Goal: Check status: Check status

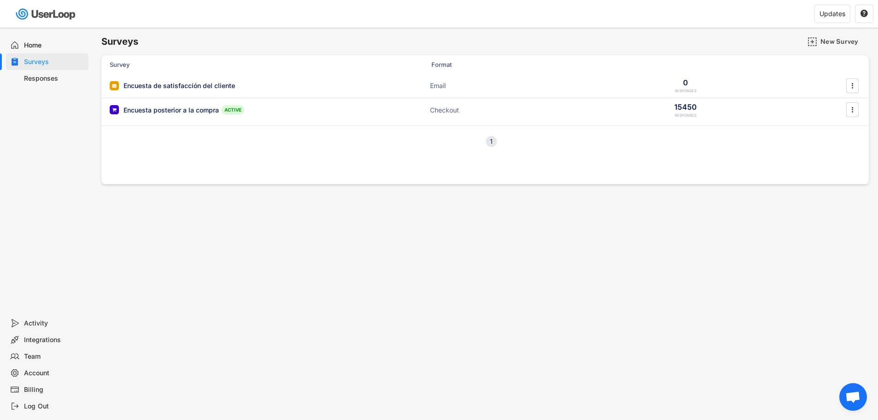
click at [215, 149] on div "Previous 1 Next" at bounding box center [484, 141] width 767 height 32
click at [54, 77] on div "Responses" at bounding box center [54, 78] width 61 height 9
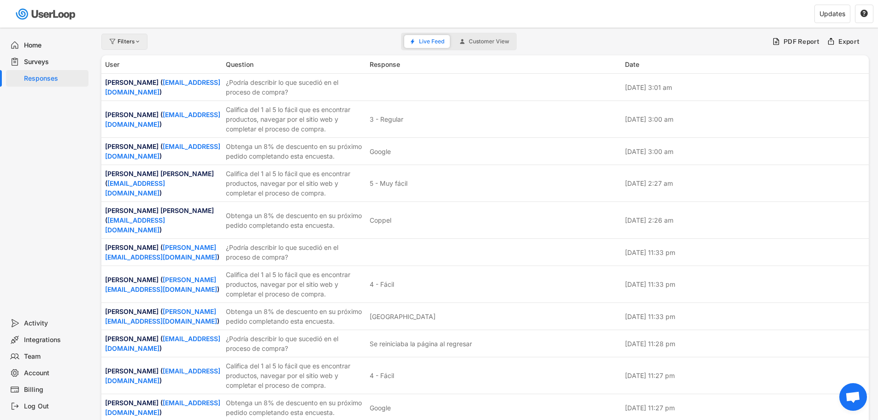
click at [135, 41] on div at bounding box center [138, 42] width 7 height 6
select select
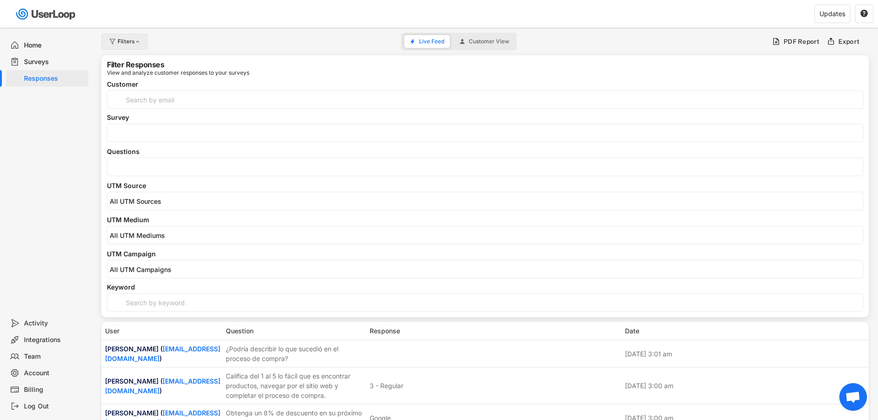
select select
click at [146, 99] on input "input" at bounding box center [485, 99] width 756 height 18
click at [141, 166] on input "search" at bounding box center [487, 167] width 755 height 8
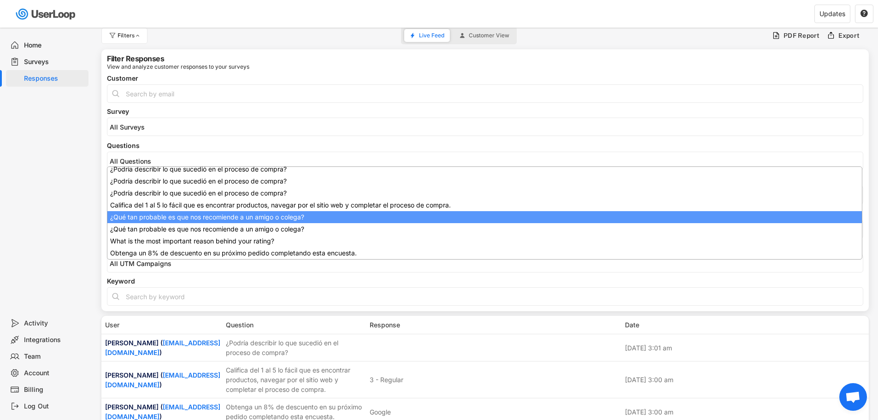
scroll to position [46, 0]
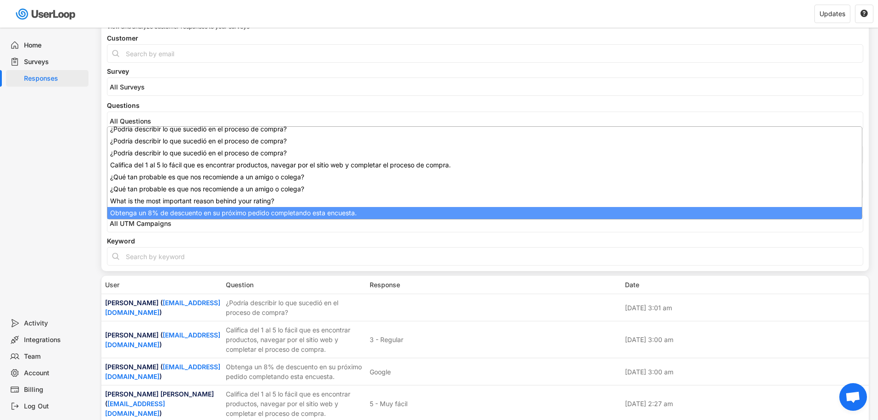
select select "1348695171700984260__LOOKUP__1709664932775x193621645911248300"
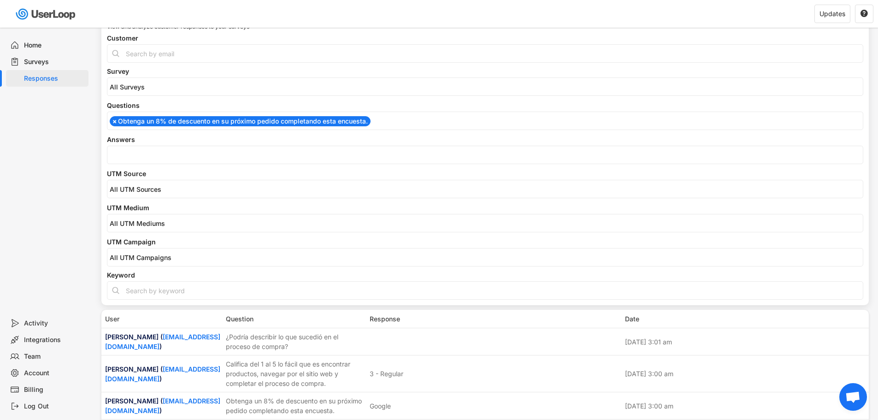
scroll to position [162, 0]
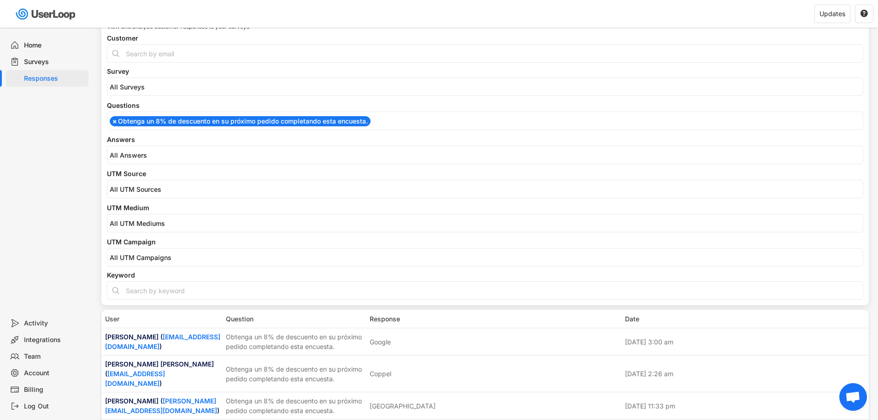
click at [153, 156] on input "search" at bounding box center [487, 155] width 755 height 8
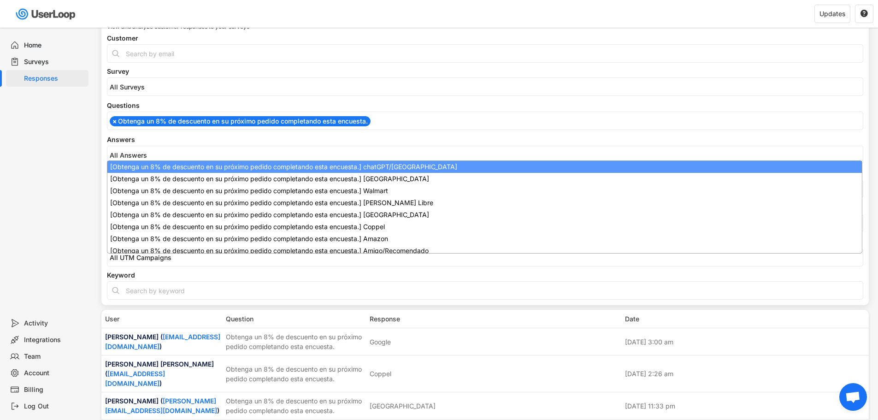
scroll to position [0, 0]
select select "1348695171700984260__LOOKUP__1747938366384x136765407090442240"
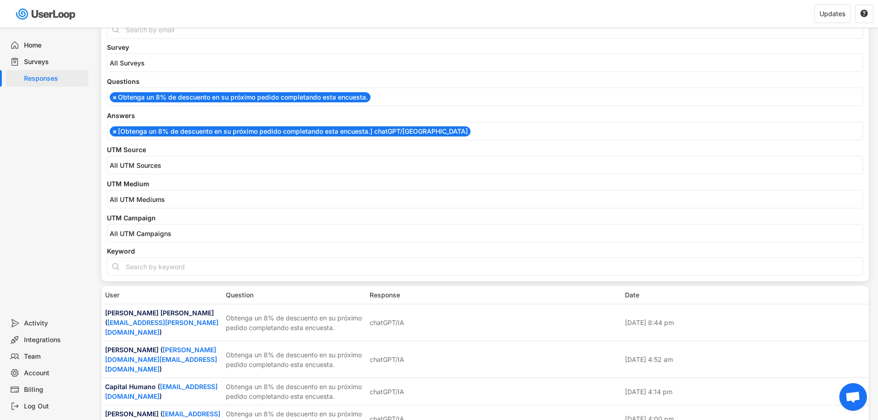
scroll to position [92, 0]
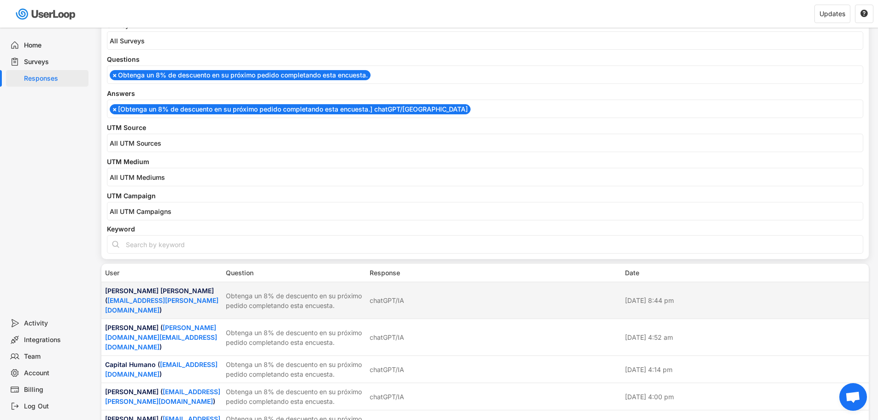
click at [284, 296] on div "Obtenga un 8% de descuento en su próximo pedido completando esta encuesta." at bounding box center [295, 300] width 138 height 19
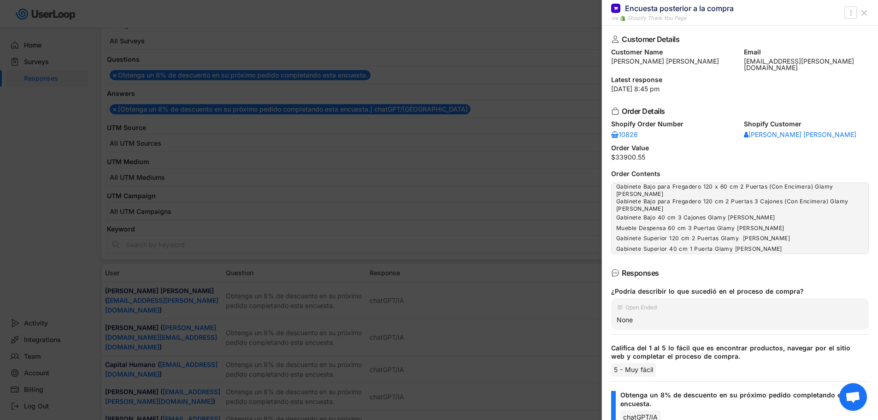
click at [631, 124] on div "Shopify Order Number 10826" at bounding box center [673, 130] width 125 height 18
click at [631, 131] on div "10826" at bounding box center [625, 134] width 28 height 6
